Goal: Task Accomplishment & Management: Use online tool/utility

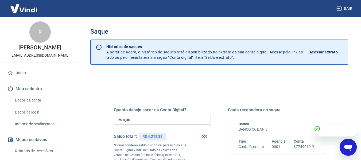
scroll to position [80, 0]
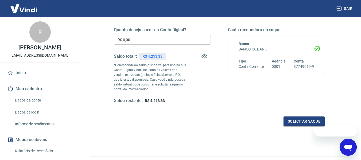
click at [152, 42] on input "R$ 0,00" at bounding box center [162, 40] width 97 height 10
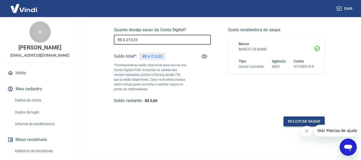
type input "R$ 4.213,33"
click at [296, 120] on button "Solicitar saque" at bounding box center [303, 121] width 41 height 10
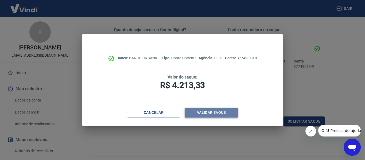
click at [218, 113] on button "Validar saque" at bounding box center [211, 113] width 53 height 10
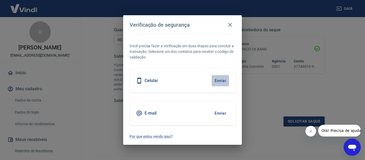
click at [221, 79] on button "Enviar" at bounding box center [220, 80] width 17 height 11
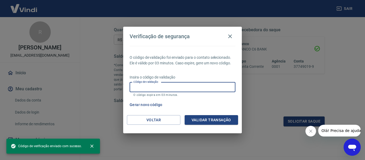
click at [151, 86] on input "Código de validação" at bounding box center [183, 87] width 106 height 10
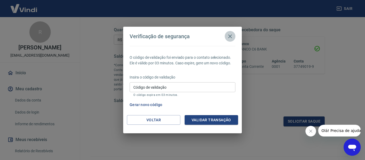
click at [232, 35] on icon "button" at bounding box center [230, 36] width 6 height 6
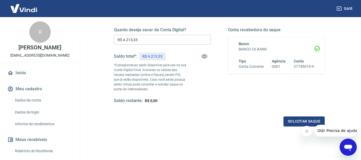
click at [19, 9] on img at bounding box center [23, 8] width 35 height 16
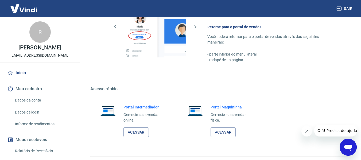
scroll to position [265, 0]
